Goal: Task Accomplishment & Management: Manage account settings

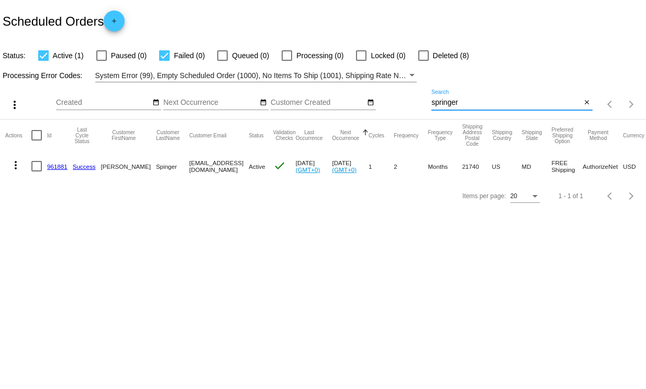
drag, startPoint x: 472, startPoint y: 101, endPoint x: 412, endPoint y: 102, distance: 60.8
click at [412, 102] on div "more_vert Sep Jan Feb Mar [DATE]" at bounding box center [323, 100] width 646 height 37
type input "[PERSON_NAME]"
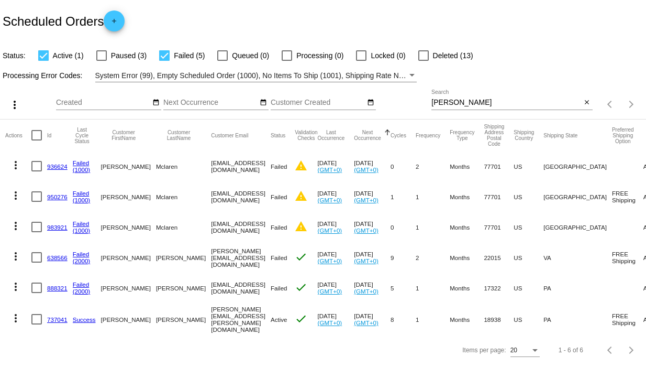
click at [63, 285] on link "888321" at bounding box center [57, 287] width 20 height 7
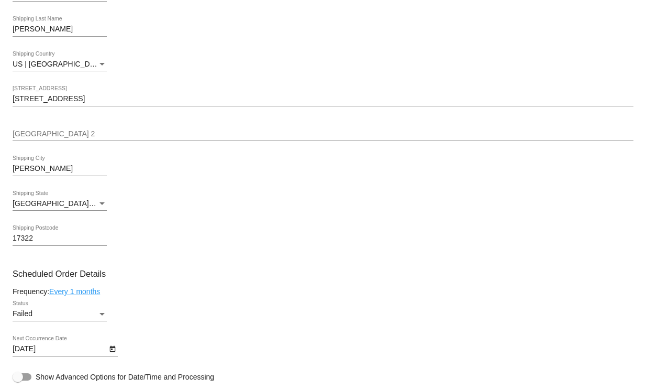
scroll to position [261, 0]
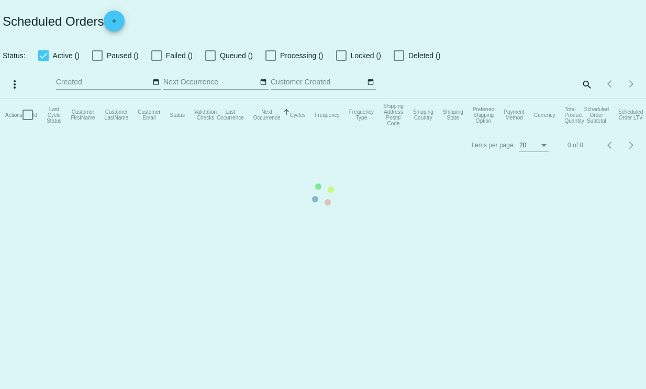
checkbox input "true"
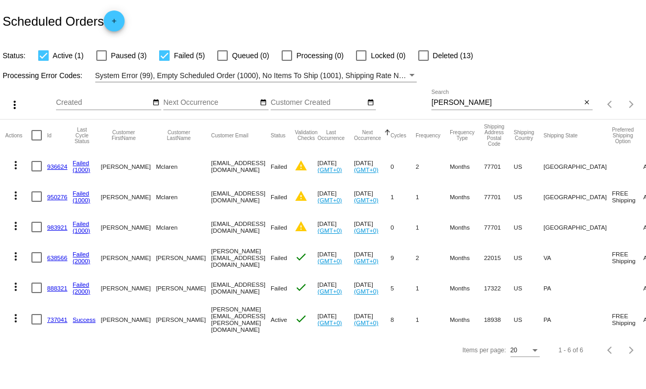
click at [55, 288] on link "888321" at bounding box center [57, 287] width 20 height 7
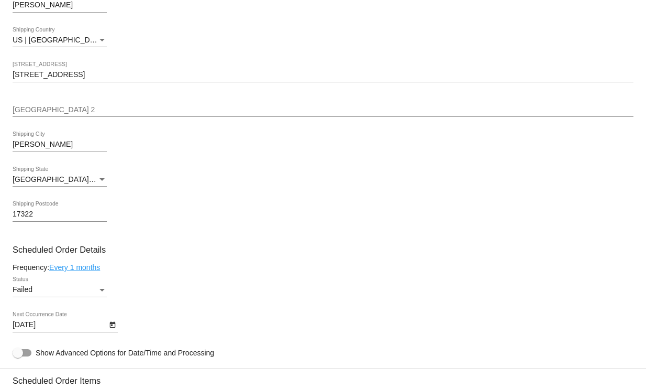
scroll to position [458, 0]
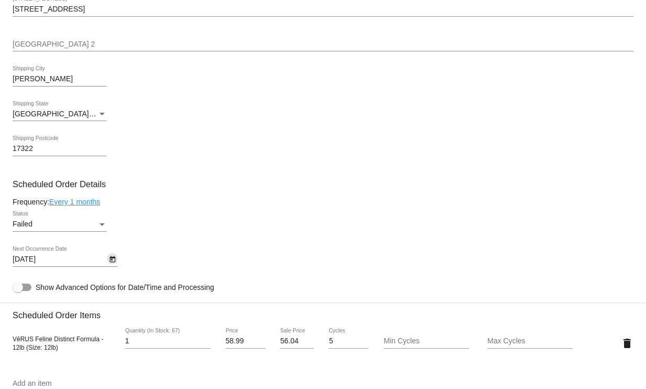
click at [109, 262] on icon "Open calendar" at bounding box center [112, 259] width 6 height 6
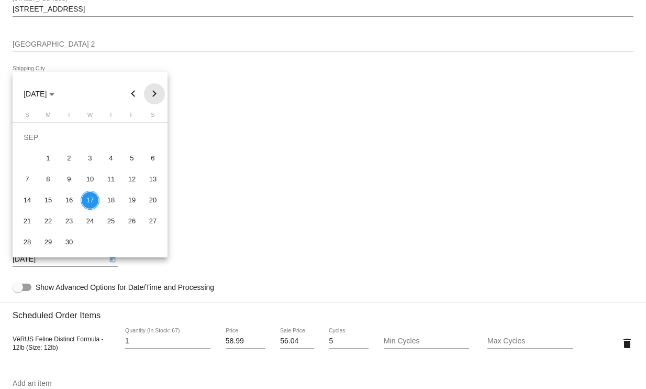
click at [153, 96] on button "Next month" at bounding box center [154, 93] width 21 height 21
click at [131, 181] on div "17" at bounding box center [132, 179] width 19 height 19
type input "[DATE]"
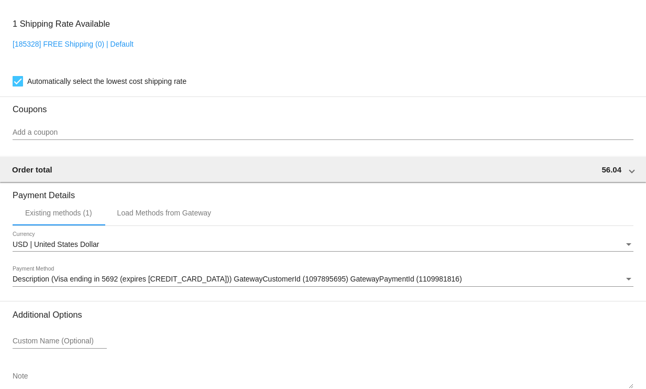
scroll to position [920, 0]
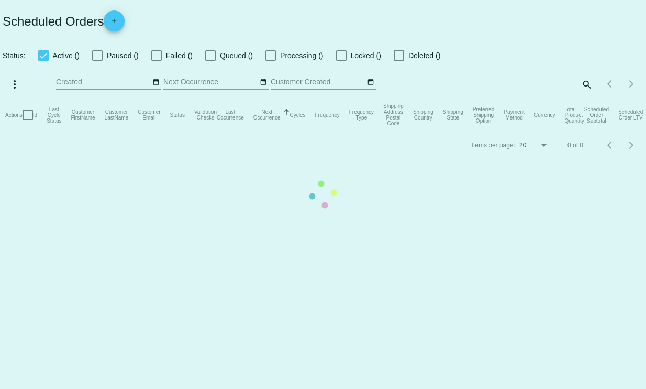
checkbox input "true"
